Goal: Task Accomplishment & Management: Complete application form

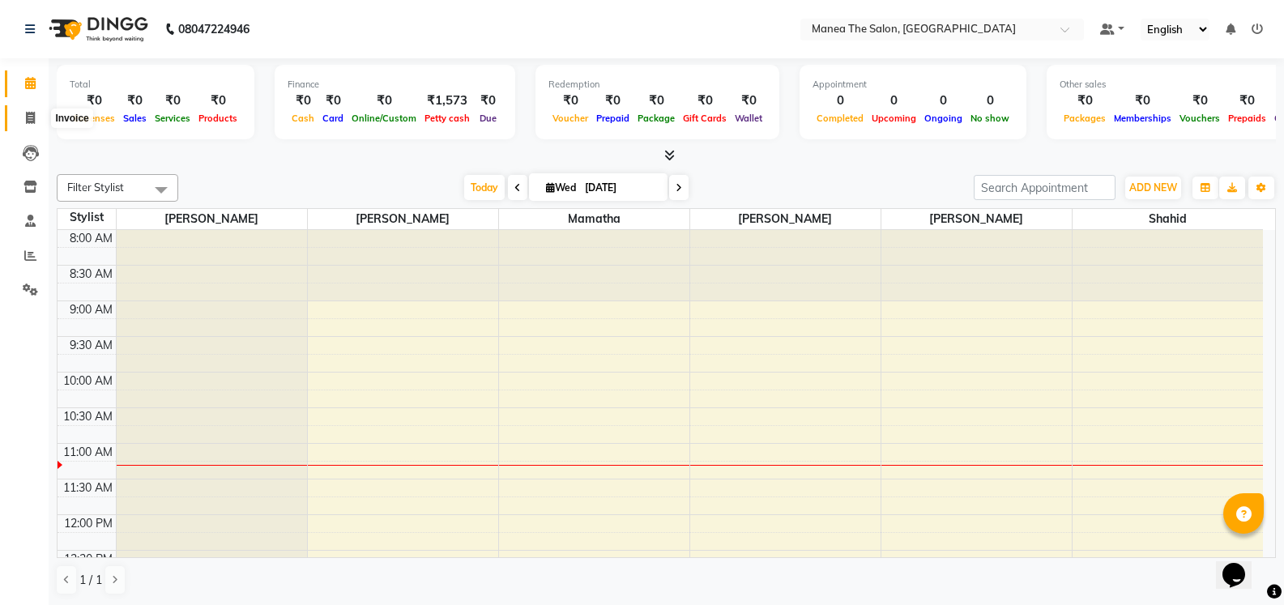
click at [29, 119] on icon at bounding box center [30, 118] width 9 height 12
select select "5514"
select select "service"
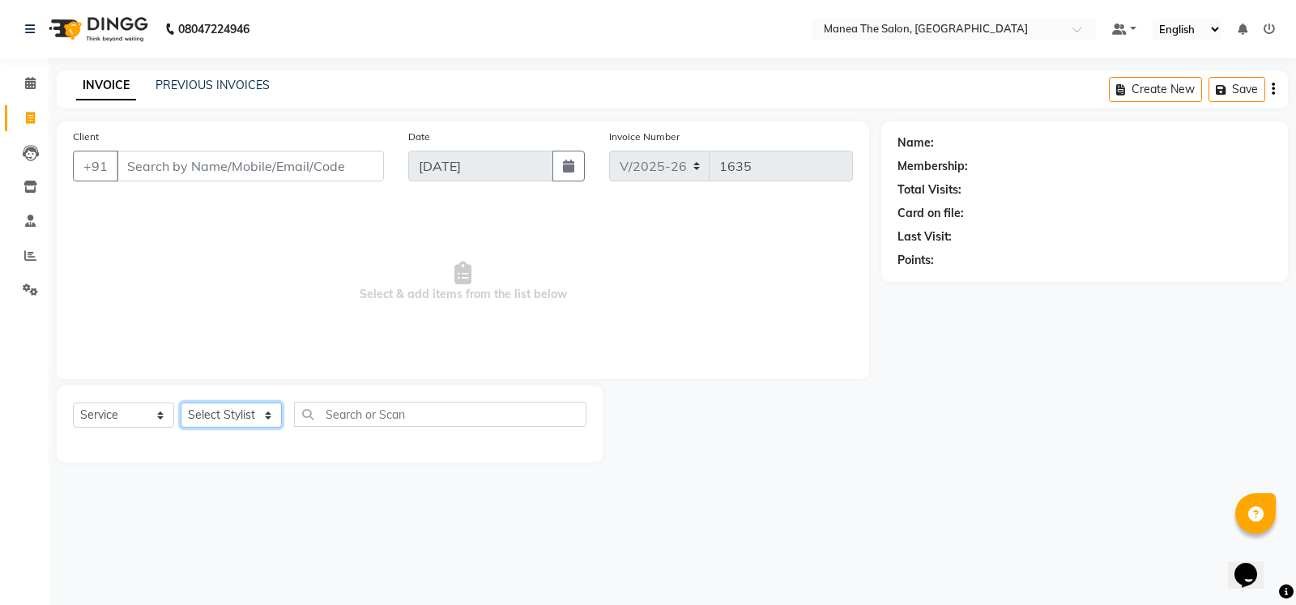
click at [258, 409] on select "Select Stylist [PERSON_NAME] [PERSON_NAME] [PERSON_NAME] [PERSON_NAME] [PERSON_…" at bounding box center [231, 415] width 101 height 25
select select "81963"
click at [181, 403] on select "Select Stylist [PERSON_NAME] [PERSON_NAME] [PERSON_NAME] [PERSON_NAME] [PERSON_…" at bounding box center [231, 415] width 101 height 25
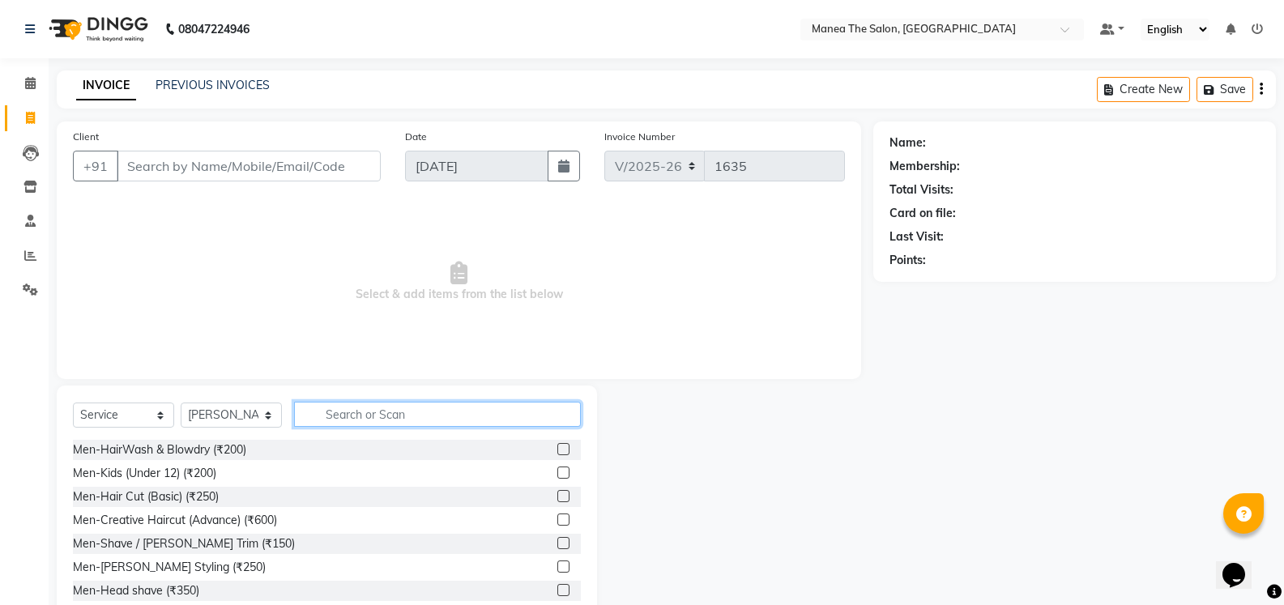
click at [389, 417] on input "text" at bounding box center [437, 414] width 287 height 25
click at [352, 408] on input "text" at bounding box center [437, 414] width 287 height 25
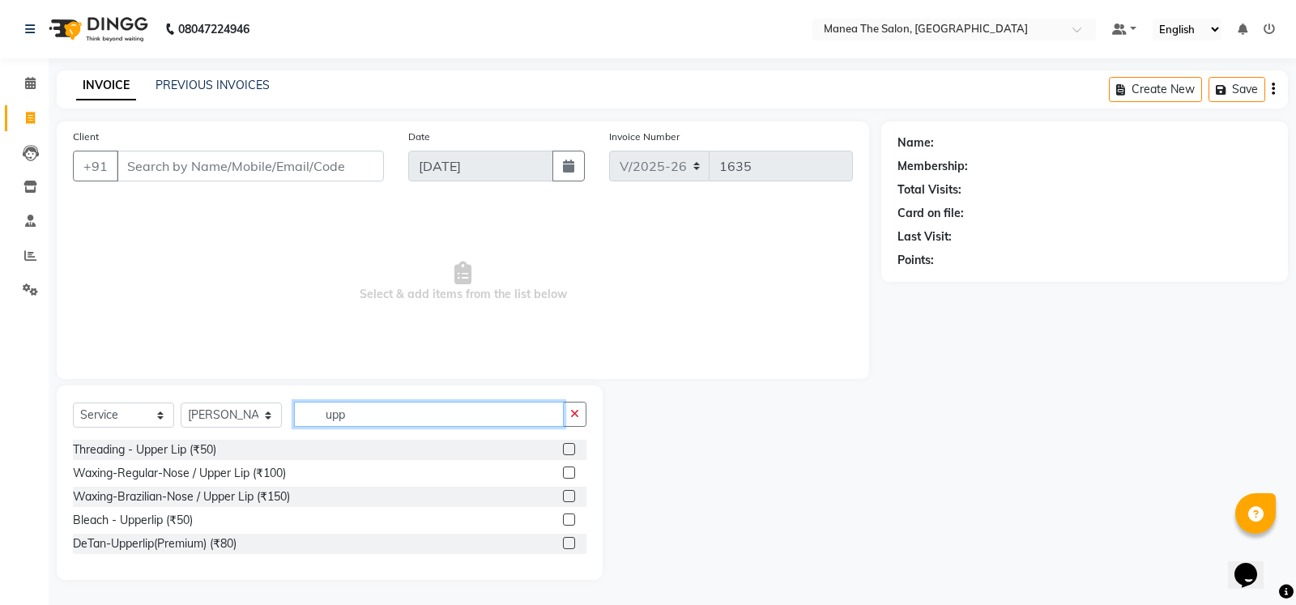
type input "upp"
click at [568, 496] on label at bounding box center [569, 496] width 12 height 12
click at [568, 496] on input "checkbox" at bounding box center [568, 497] width 11 height 11
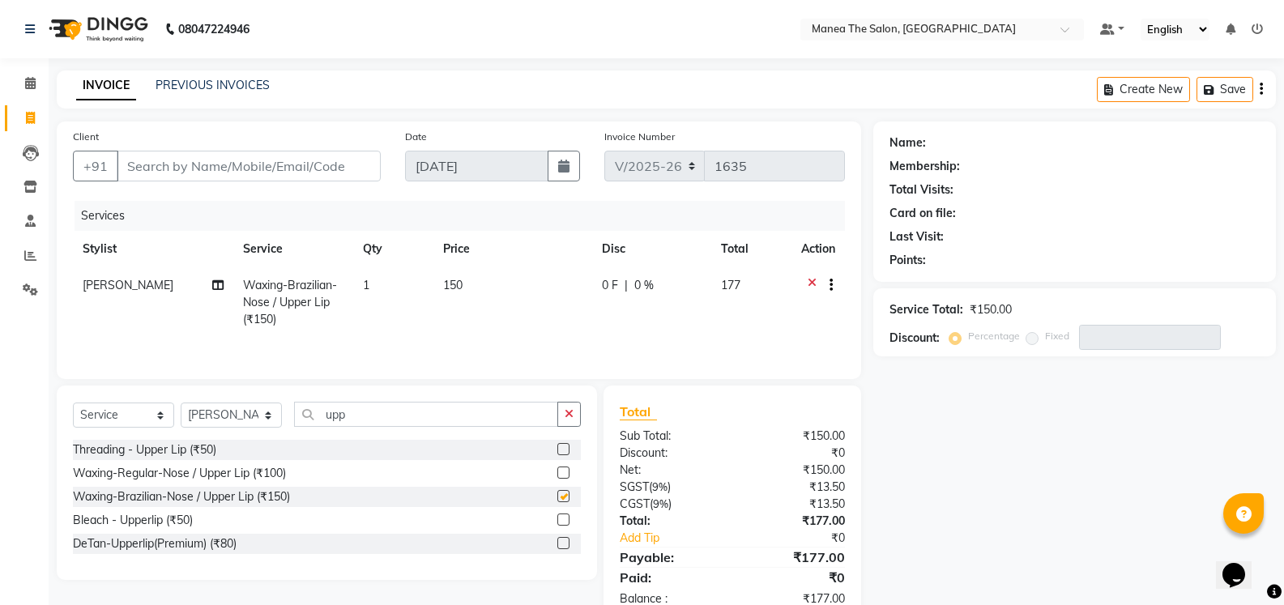
checkbox input "false"
click at [572, 416] on icon "button" at bounding box center [569, 413] width 9 height 11
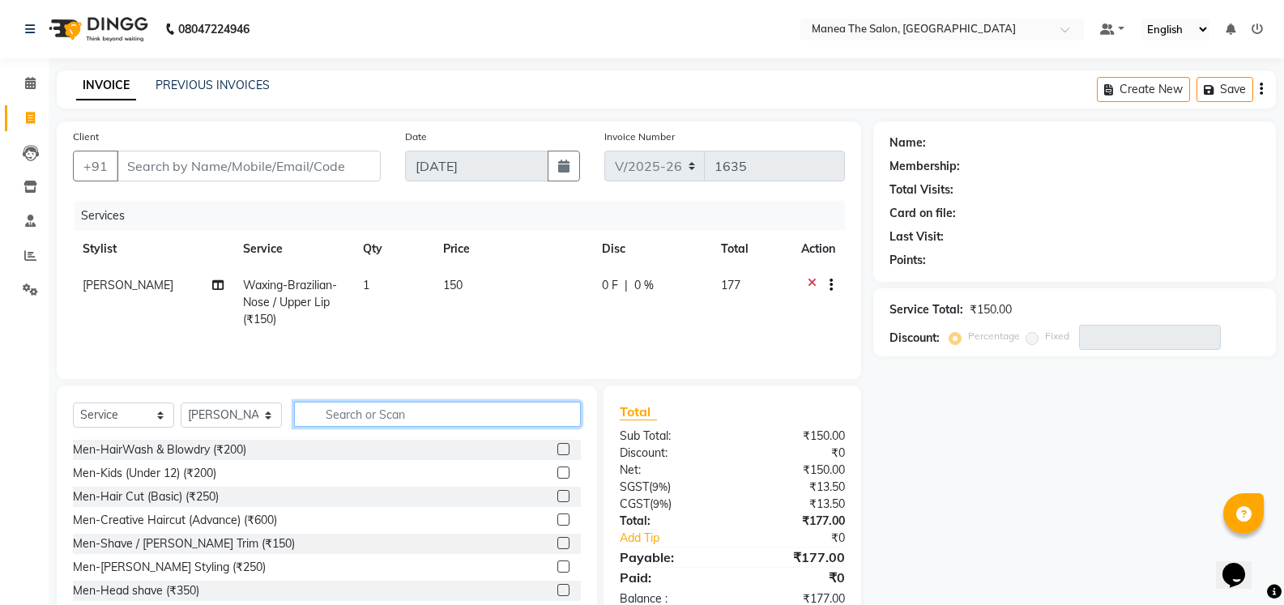
click at [381, 403] on input "text" at bounding box center [437, 414] width 287 height 25
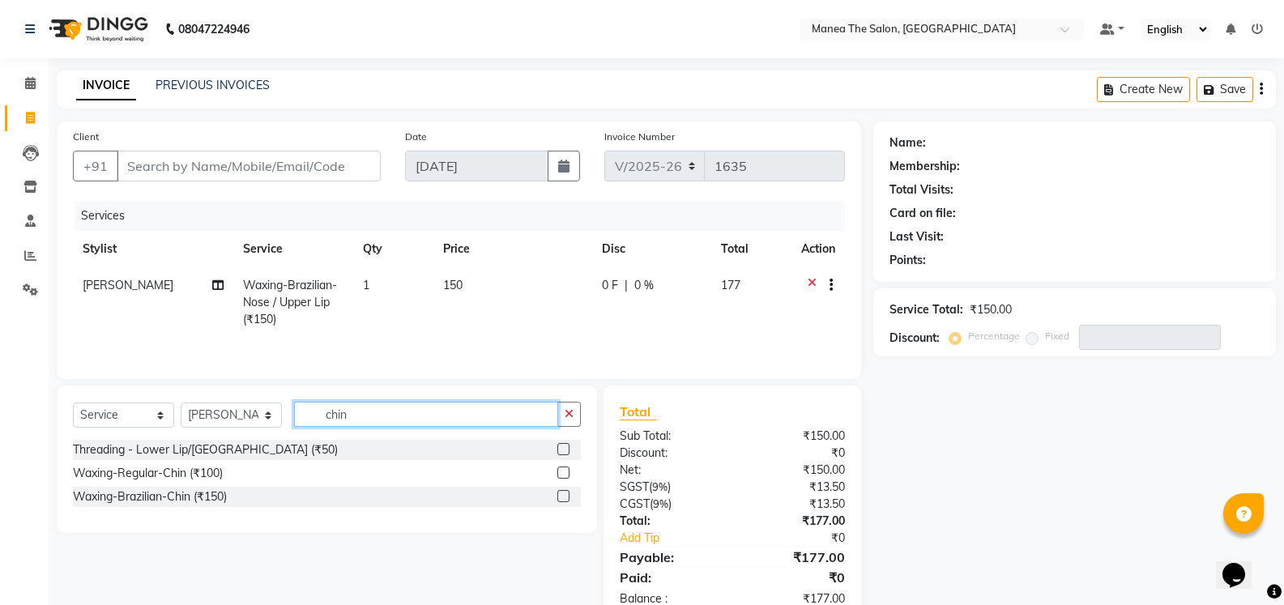
type input "chin"
click at [560, 497] on label at bounding box center [563, 496] width 12 height 12
click at [560, 497] on input "checkbox" at bounding box center [562, 497] width 11 height 11
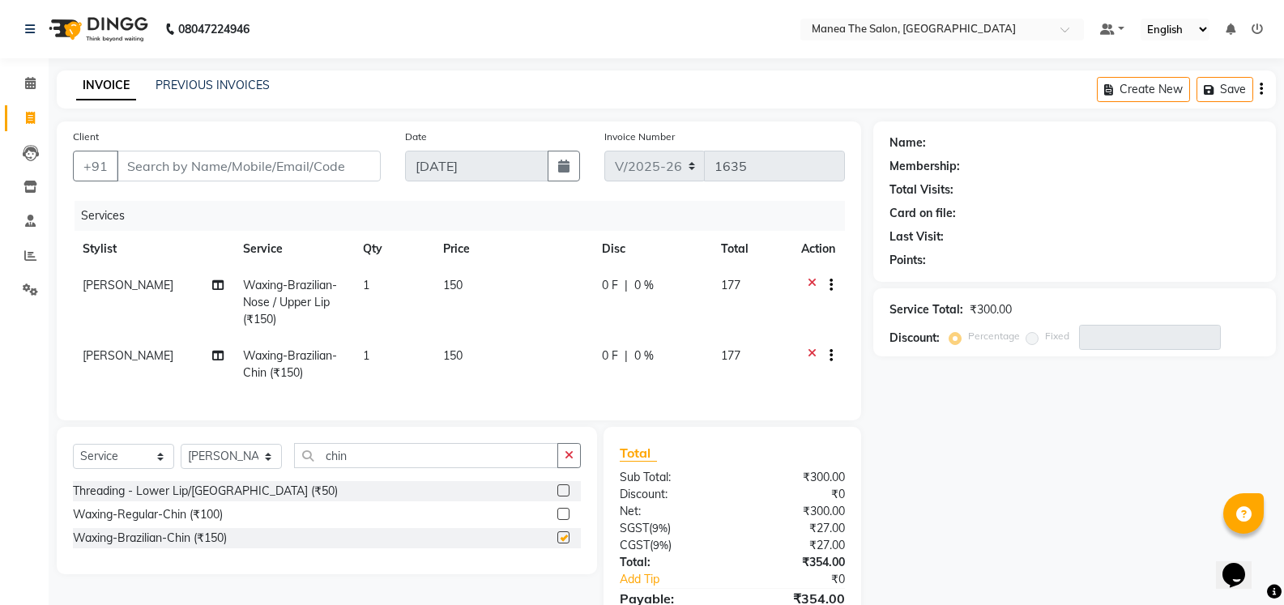
checkbox input "false"
click at [432, 468] on input "chin" at bounding box center [426, 455] width 264 height 25
type input "c"
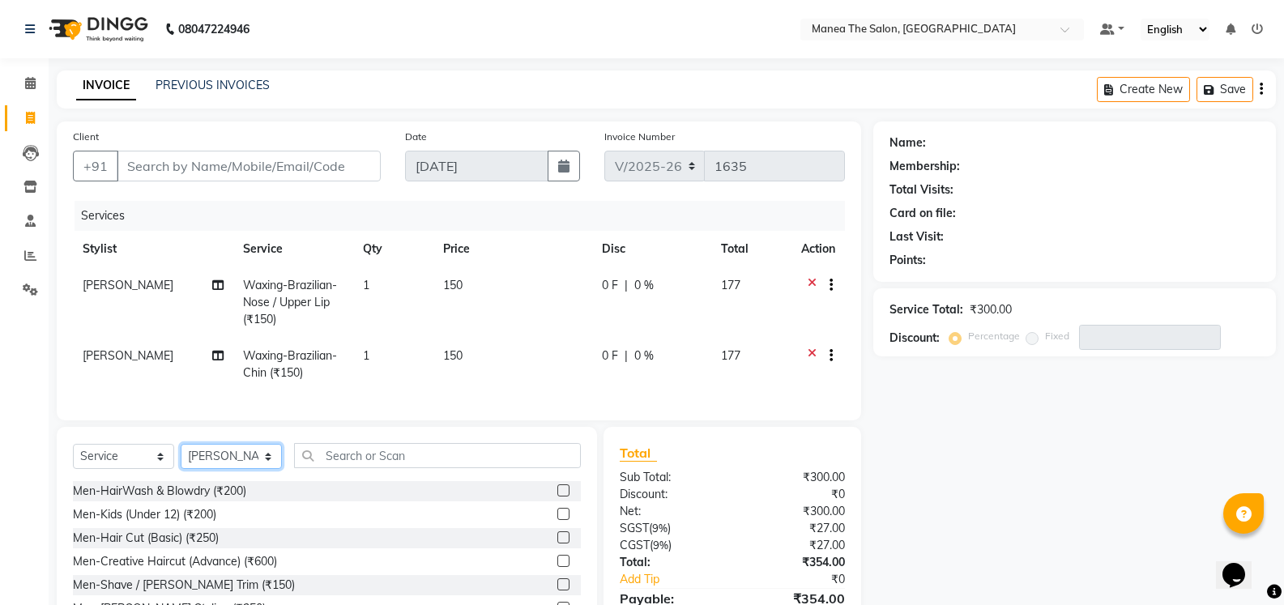
click at [265, 468] on select "Select Stylist [PERSON_NAME] [PERSON_NAME] [PERSON_NAME] [PERSON_NAME] [PERSON_…" at bounding box center [231, 456] width 101 height 25
select select "59470"
click at [181, 456] on select "Select Stylist [PERSON_NAME] [PERSON_NAME] [PERSON_NAME] [PERSON_NAME] [PERSON_…" at bounding box center [231, 456] width 101 height 25
click at [258, 469] on select "Select Stylist [PERSON_NAME] [PERSON_NAME] [PERSON_NAME] [PERSON_NAME] [PERSON_…" at bounding box center [231, 456] width 101 height 25
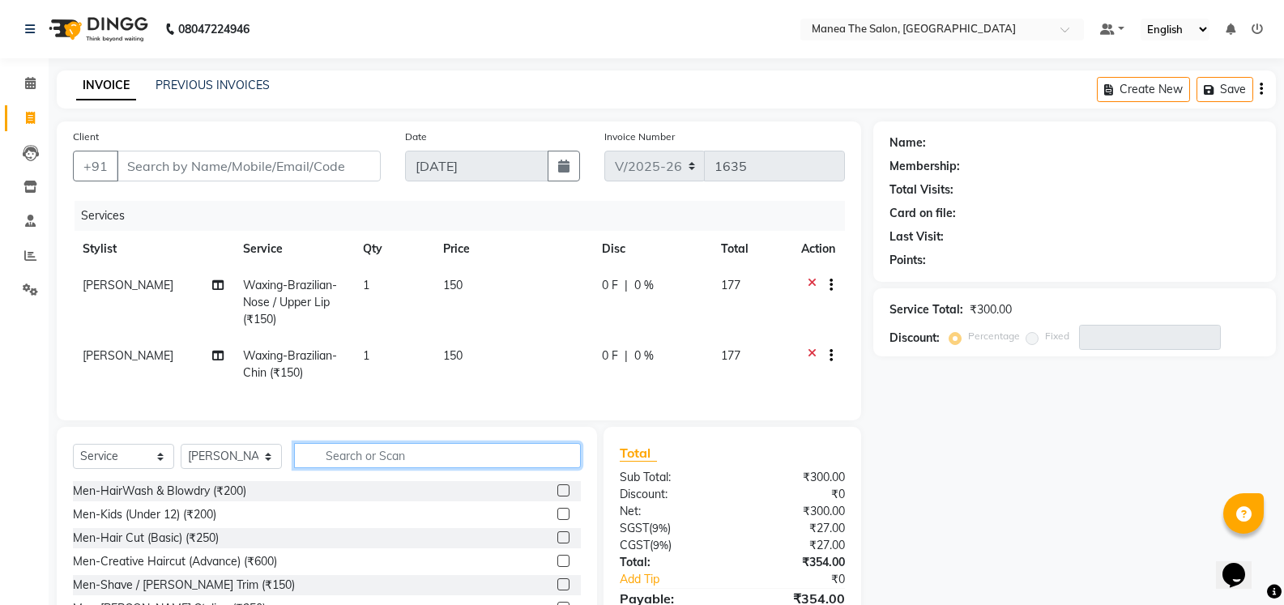
click at [364, 468] on input "text" at bounding box center [437, 455] width 287 height 25
click at [557, 543] on label at bounding box center [563, 537] width 12 height 12
click at [557, 543] on input "checkbox" at bounding box center [562, 538] width 11 height 11
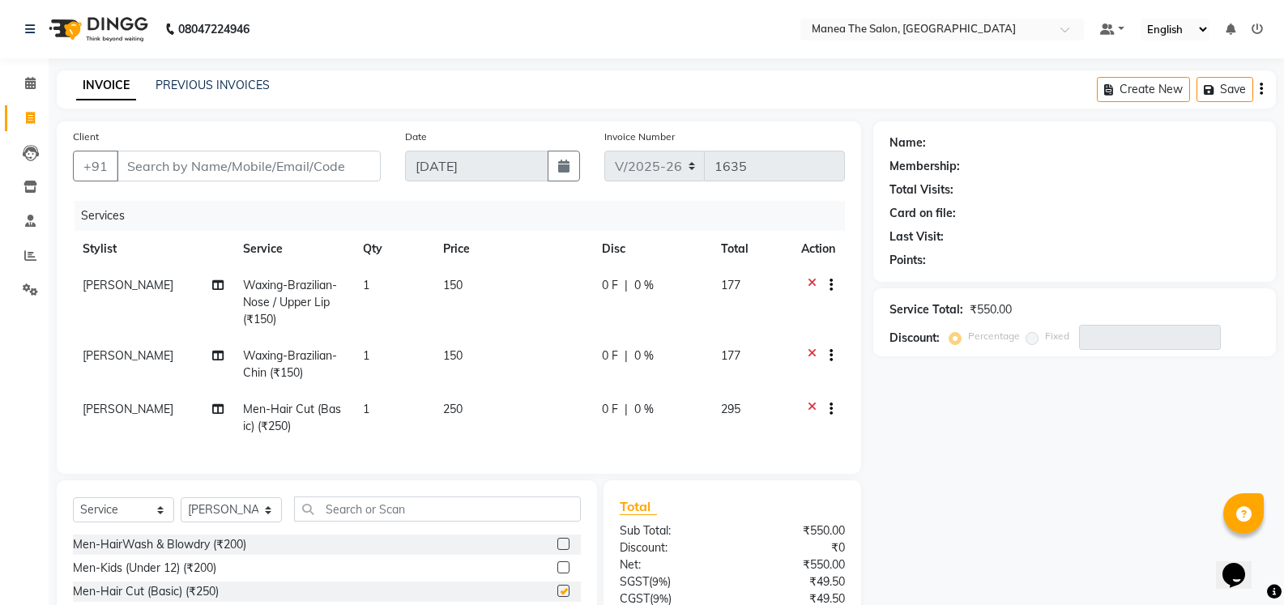
checkbox input "false"
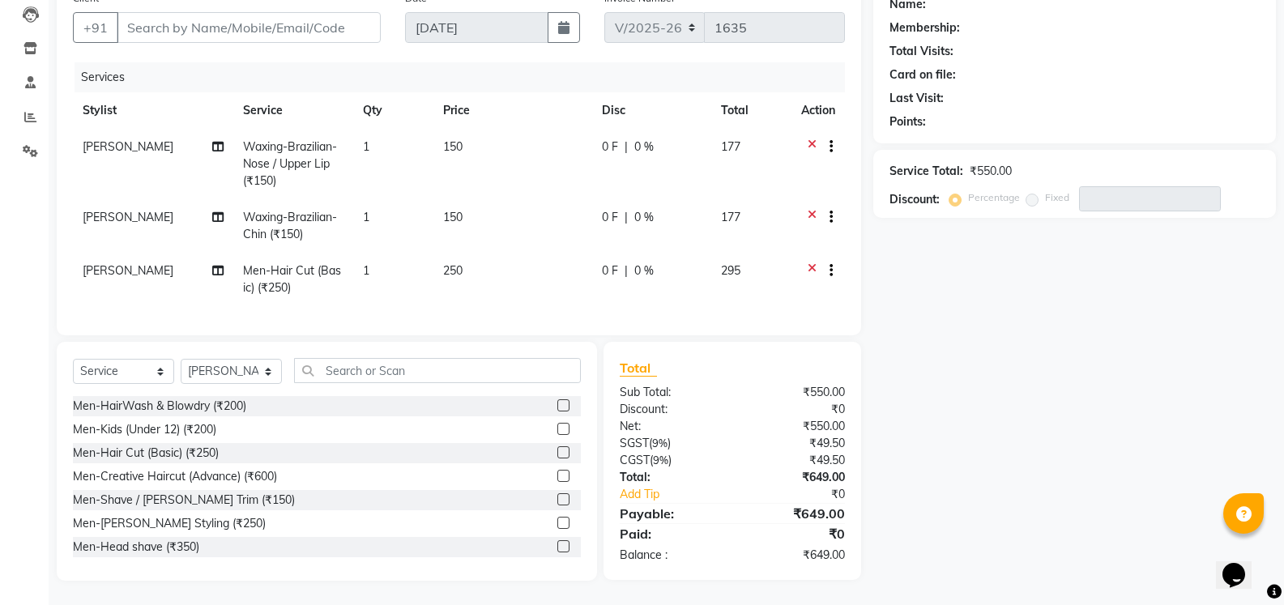
scroll to position [151, 0]
click at [557, 497] on label at bounding box center [563, 499] width 12 height 12
click at [557, 497] on input "checkbox" at bounding box center [562, 500] width 11 height 11
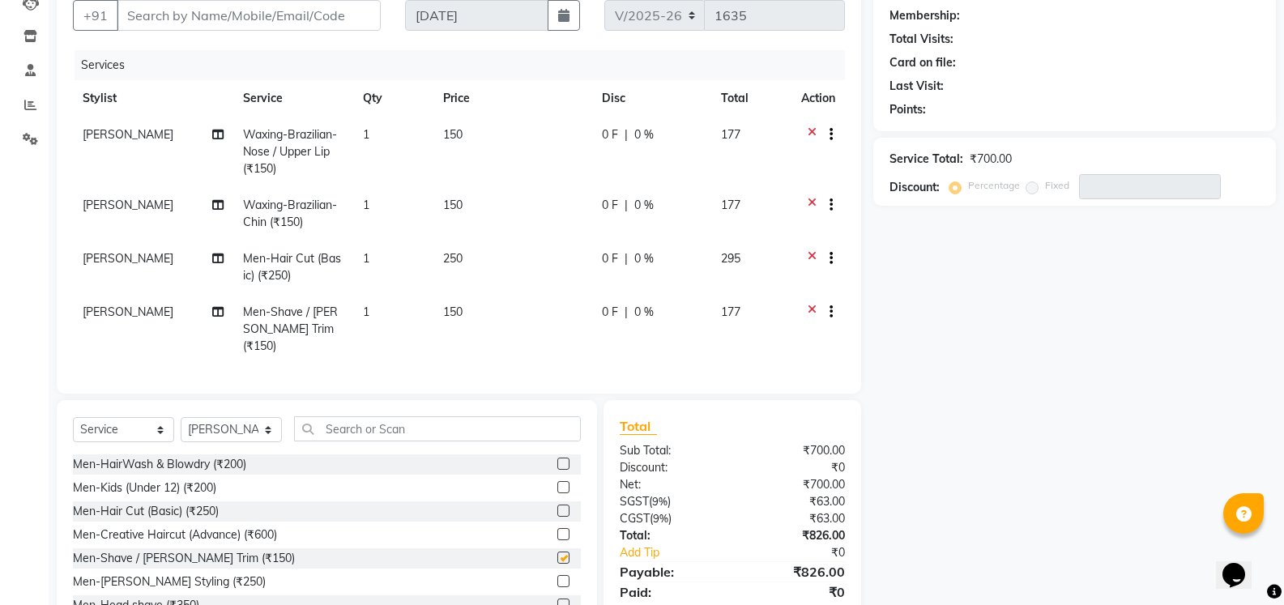
checkbox input "false"
click at [364, 5] on input "Client" at bounding box center [249, 15] width 264 height 31
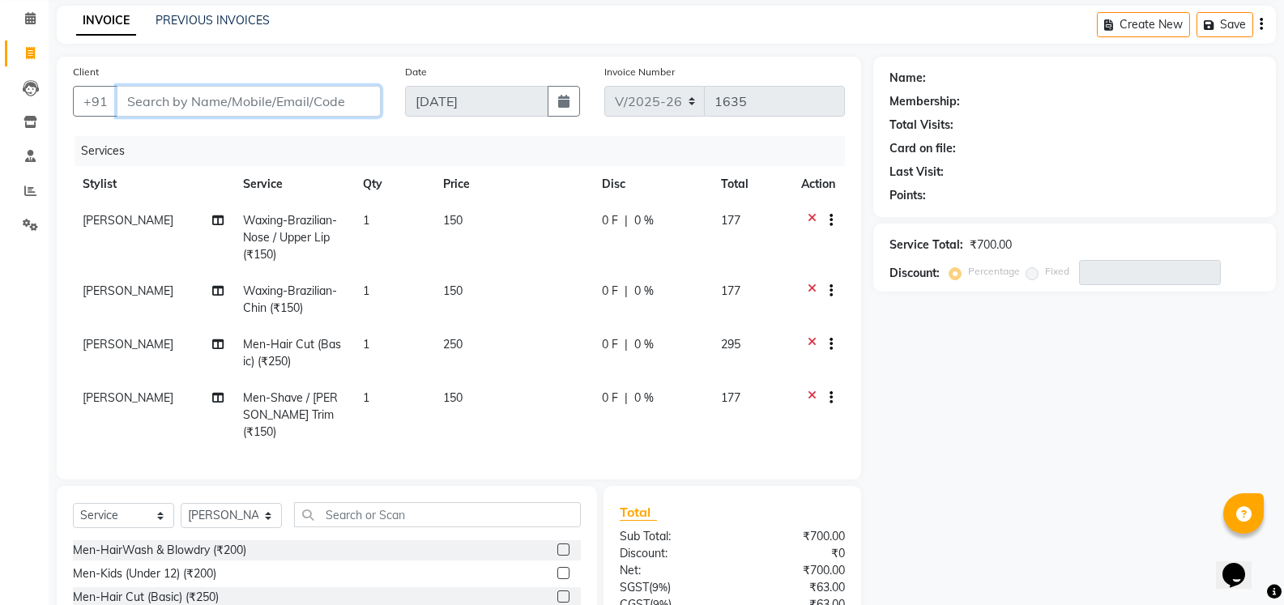
scroll to position [81, 0]
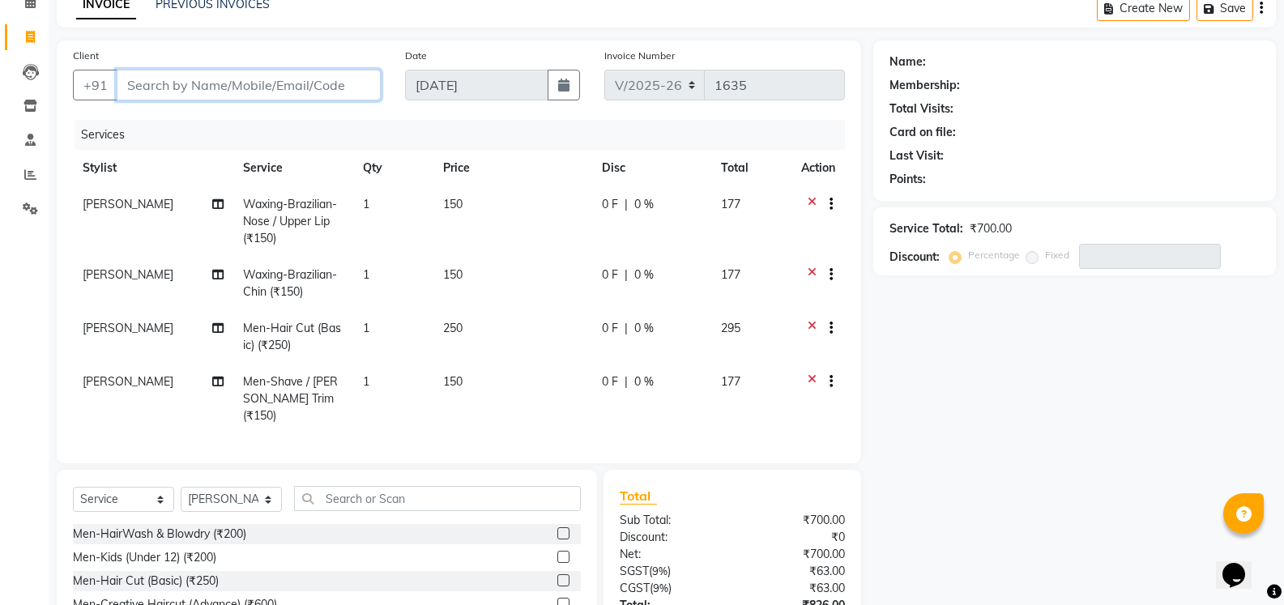
type input "v"
type input "0"
type input "v"
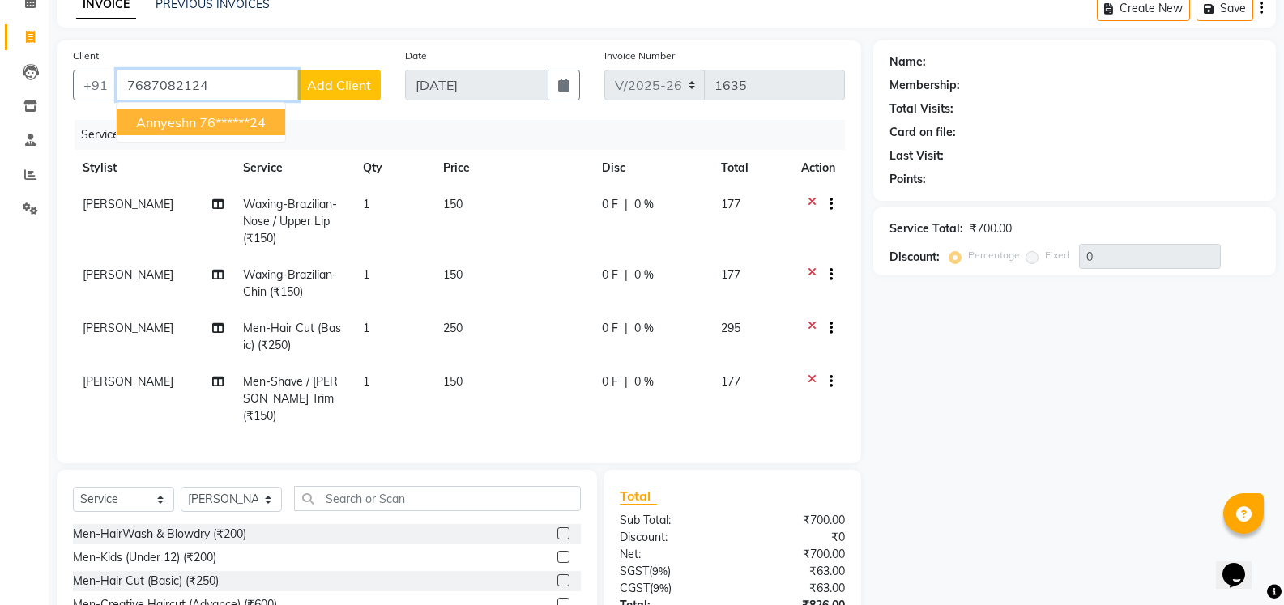
type input "7687082124"
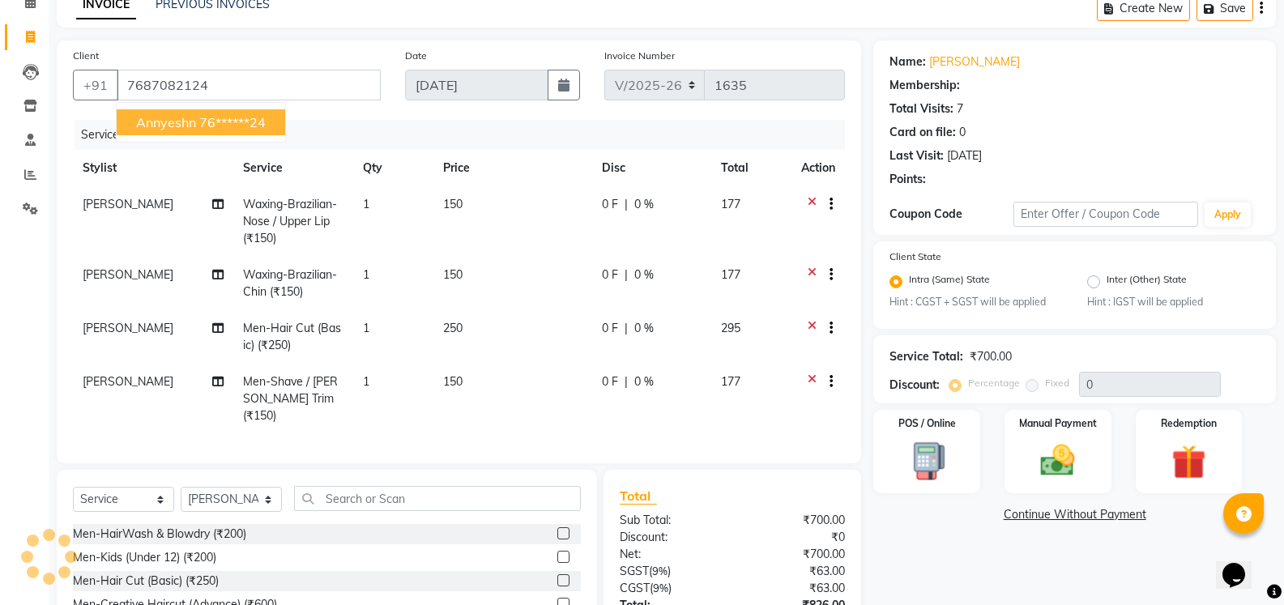
select select "1: Object"
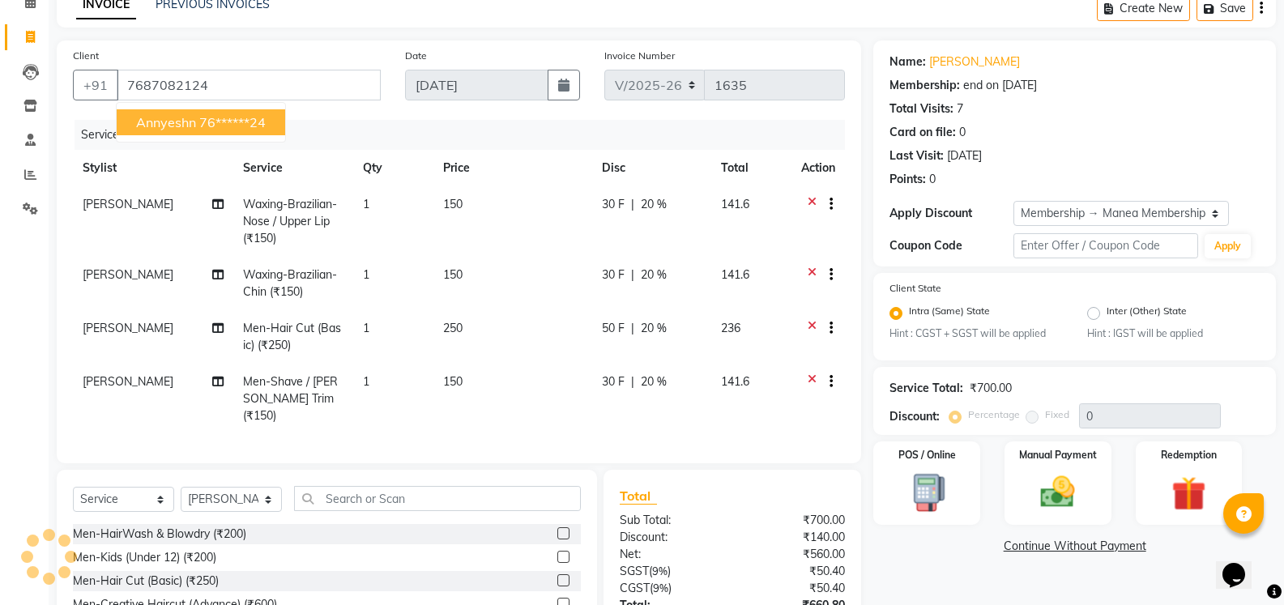
type input "20"
click at [220, 122] on ngb-highlight "76******24" at bounding box center [232, 122] width 66 height 16
type input "76******24"
type input "0"
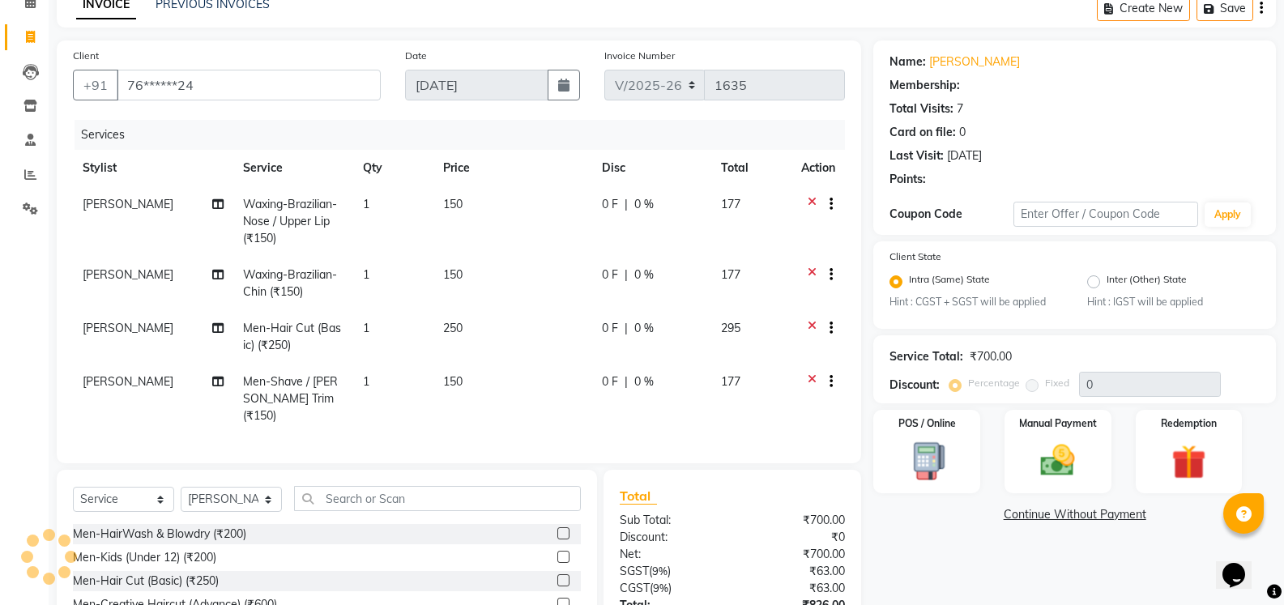
select select "1: Object"
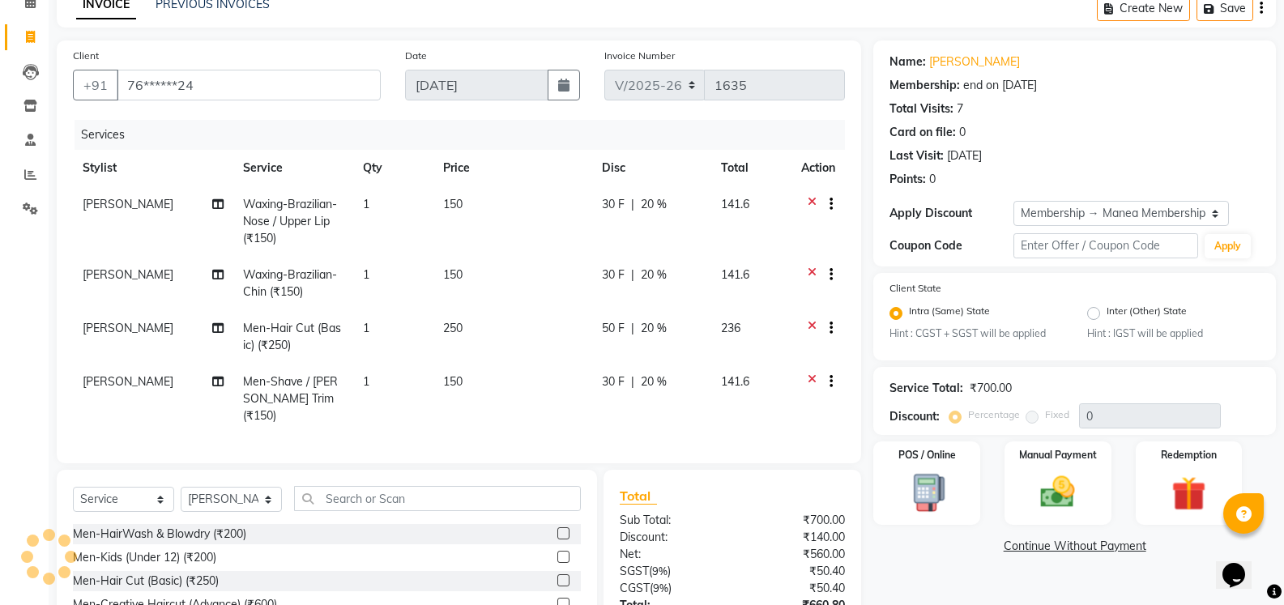
type input "20"
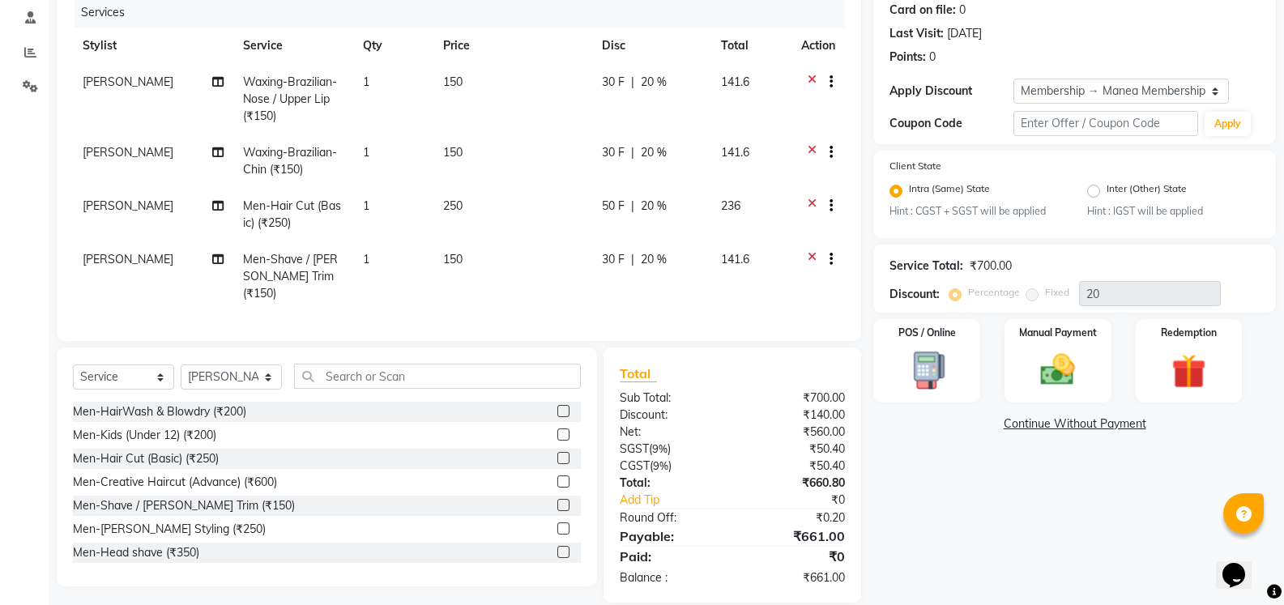
scroll to position [220, 0]
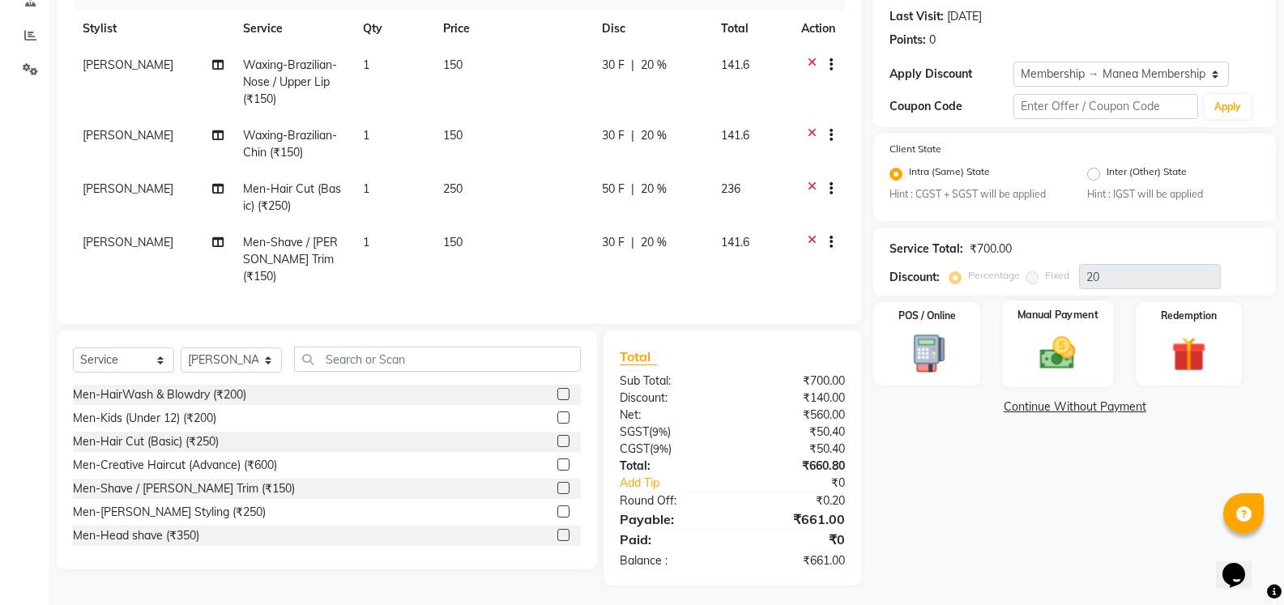
click at [1062, 350] on img at bounding box center [1058, 353] width 58 height 41
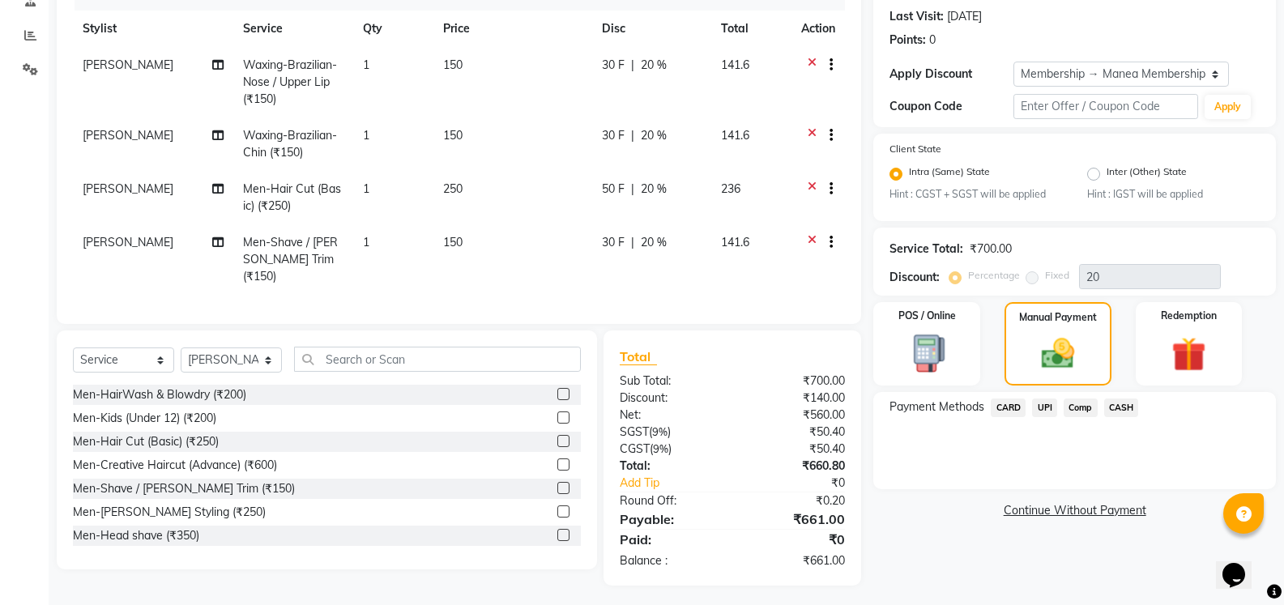
click at [1003, 400] on span "CARD" at bounding box center [1008, 408] width 35 height 19
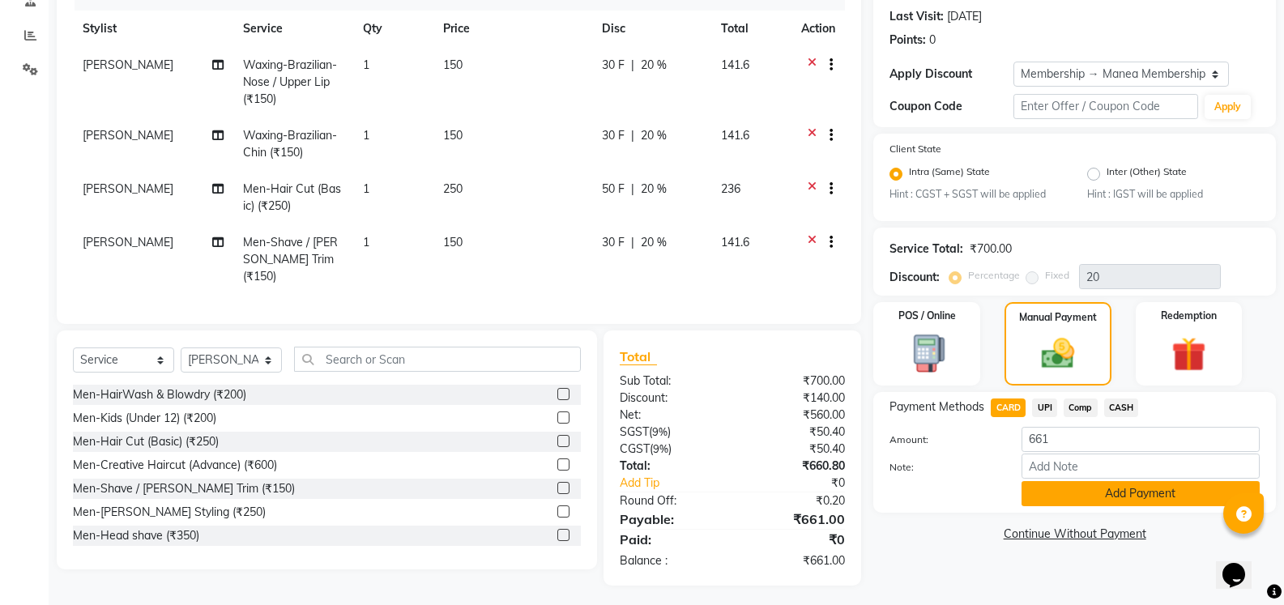
click at [1110, 490] on button "Add Payment" at bounding box center [1140, 493] width 238 height 25
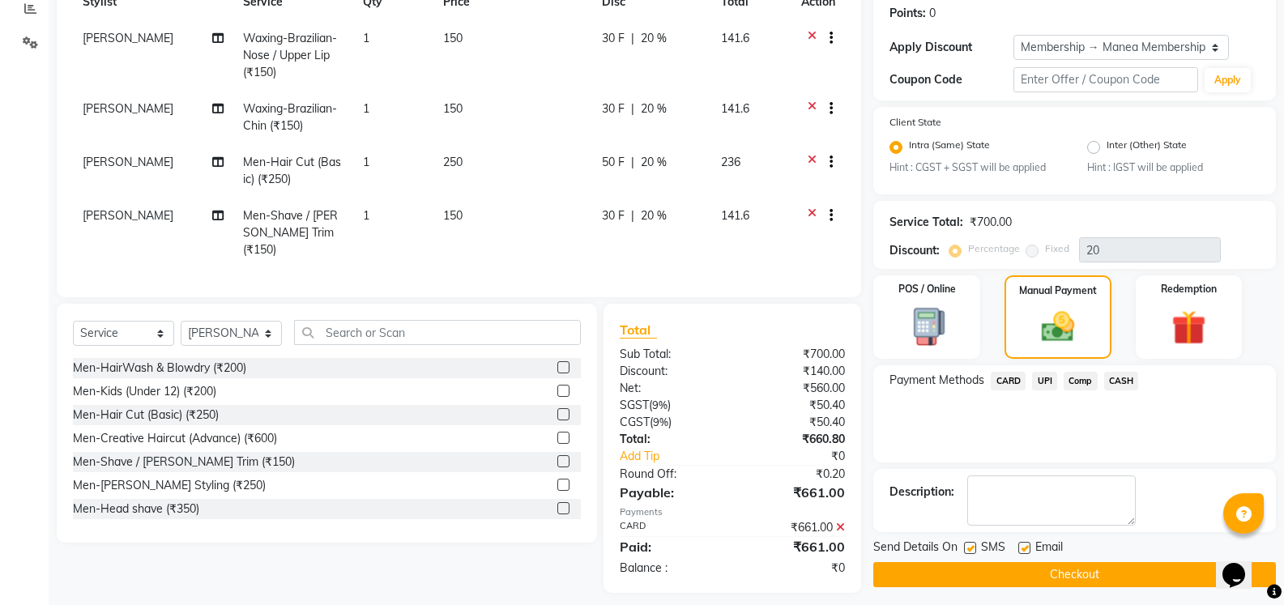
scroll to position [254, 0]
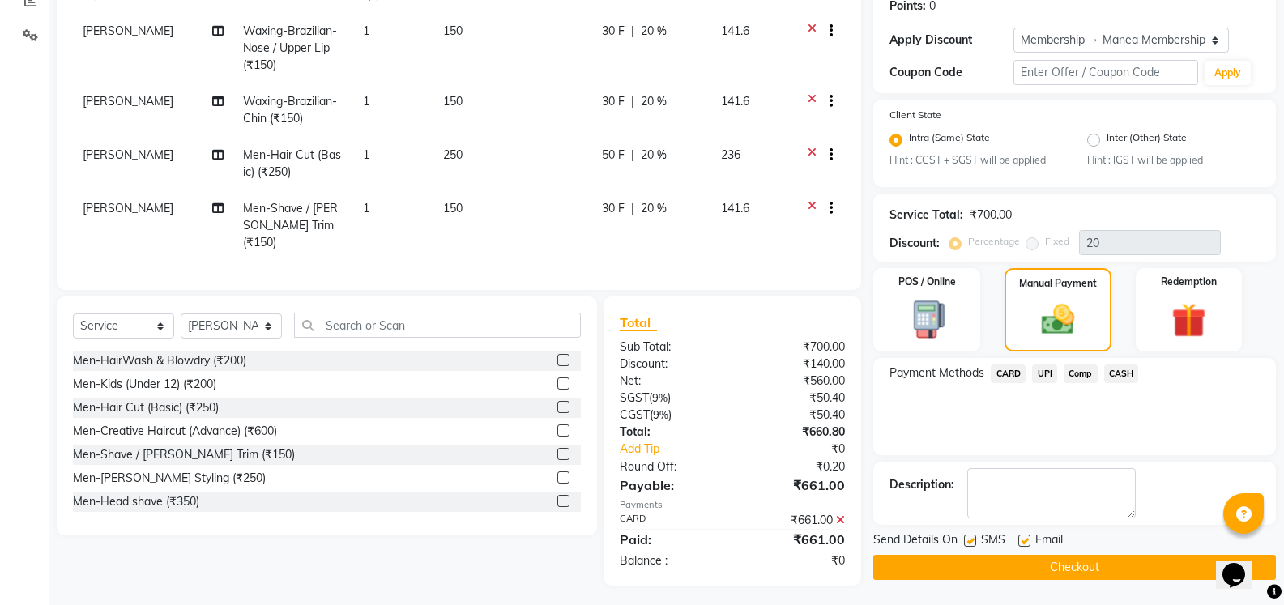
click at [1093, 561] on button "Checkout" at bounding box center [1074, 567] width 403 height 25
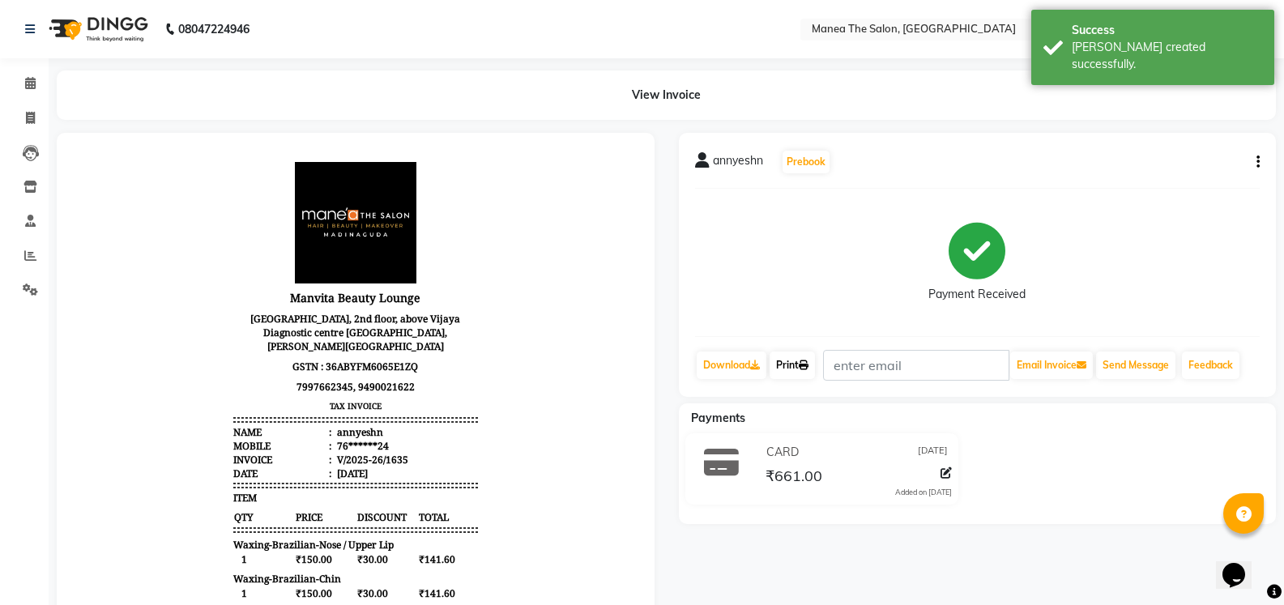
click at [811, 360] on link "Print" at bounding box center [791, 366] width 45 height 28
